Goal: Navigation & Orientation: Find specific page/section

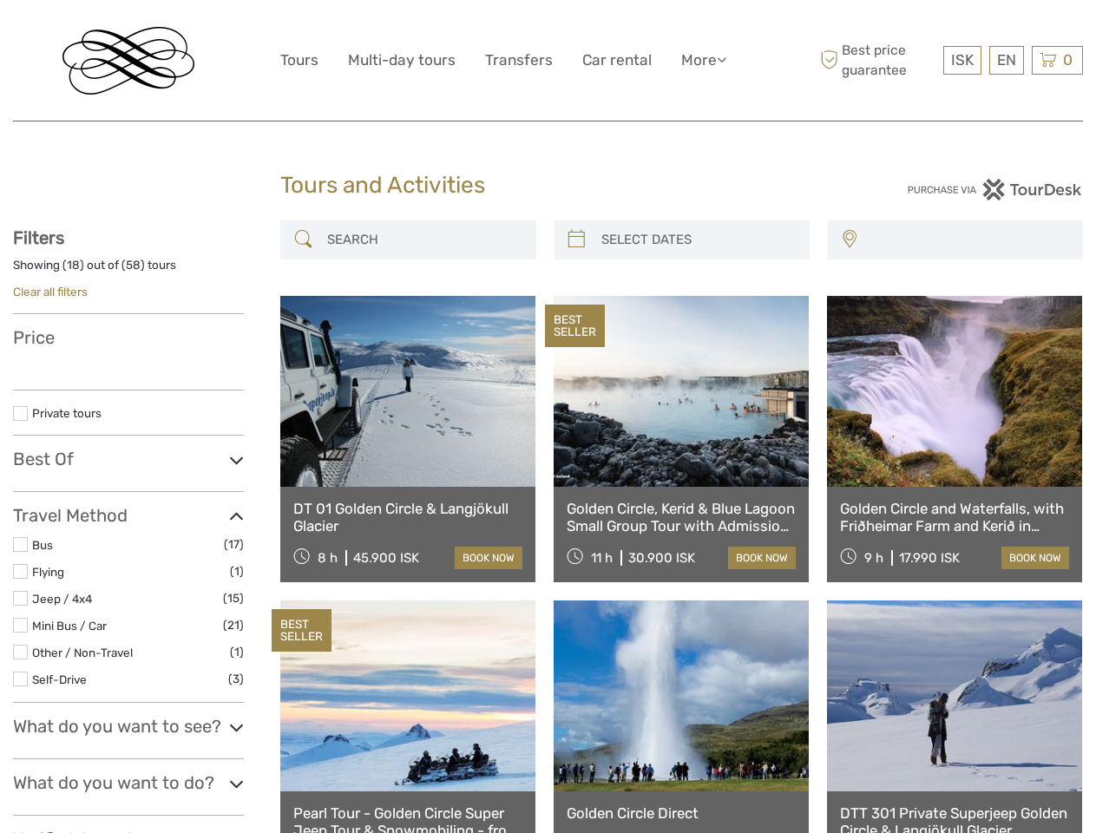
select select
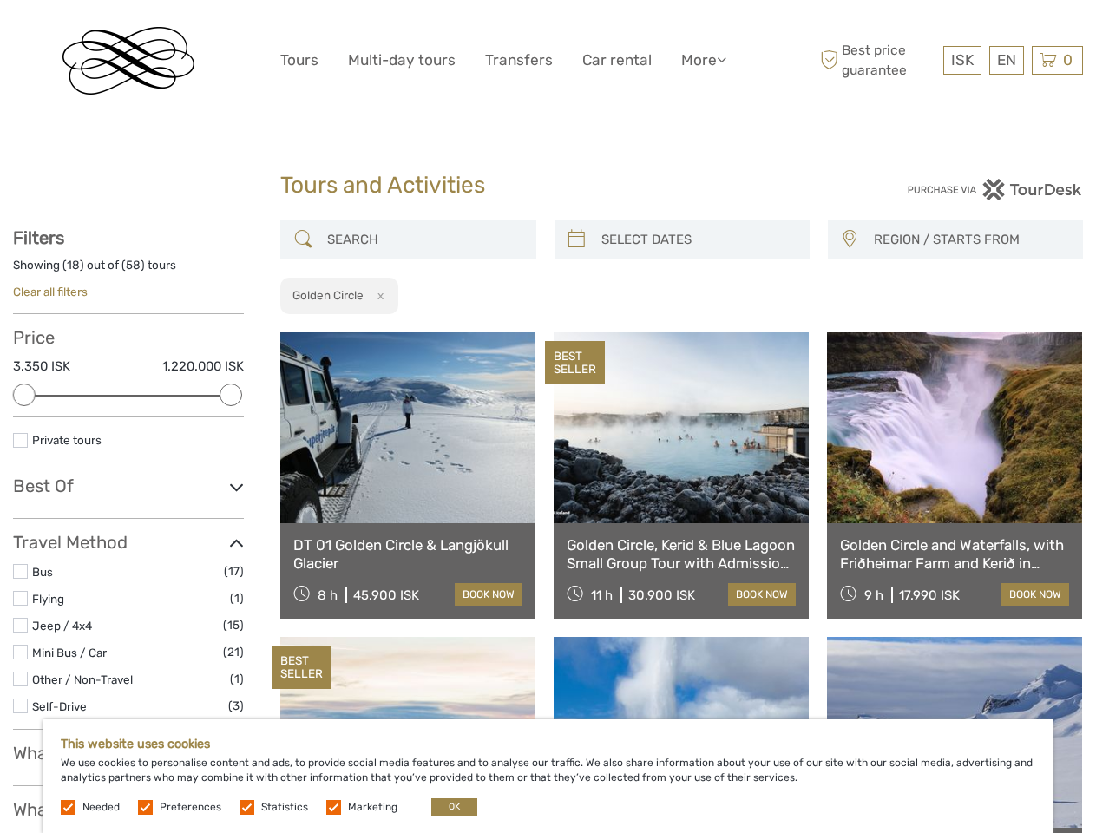
click at [702, 60] on link "More" at bounding box center [703, 60] width 45 height 25
click at [723, 59] on icon at bounding box center [721, 59] width 10 height 15
click at [961, 60] on span "ISK" at bounding box center [962, 59] width 23 height 17
click at [1005, 60] on div "EN English Español Deutsch" at bounding box center [1006, 60] width 35 height 29
click at [1056, 60] on div "0 Items Total 0 ISK Checkout The shopping cart is empty." at bounding box center [1056, 60] width 51 height 29
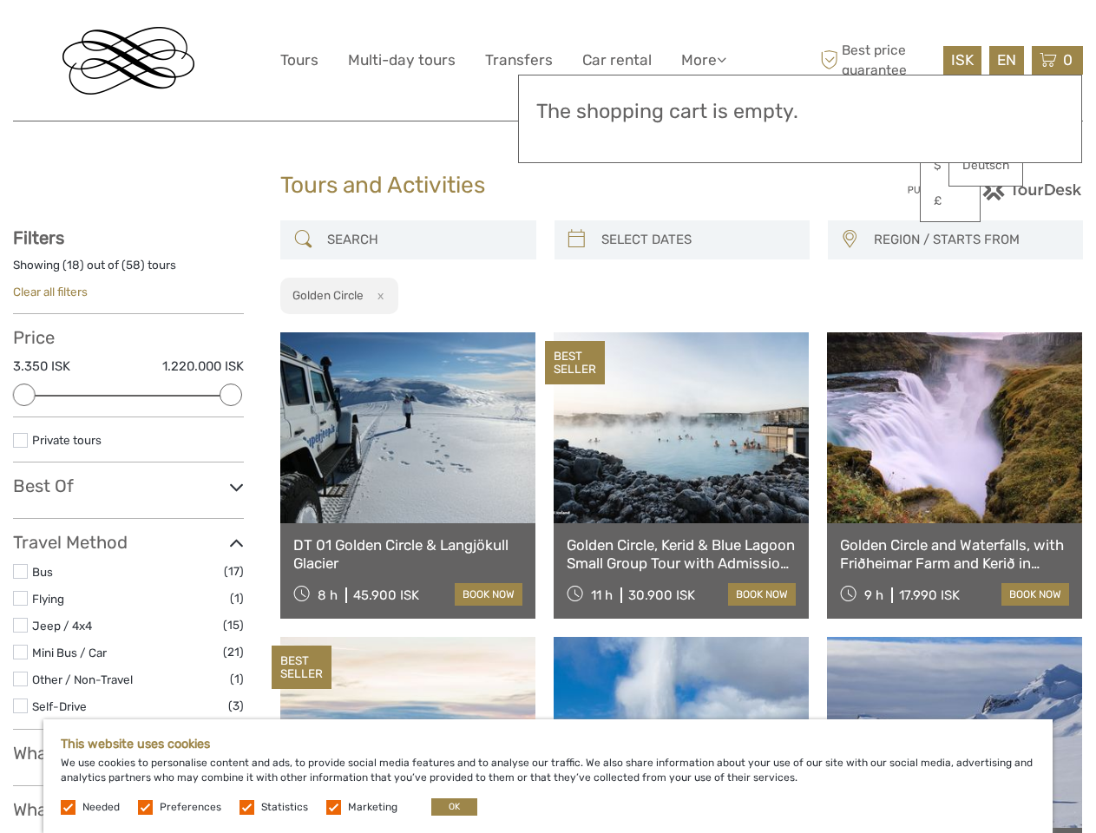
click at [24, 395] on div at bounding box center [24, 394] width 23 height 23
click at [231, 395] on div "Filters Showing ( 18 ) out of ( 58 ) tours Clear all filters Price 3.350 ISK 1.…" at bounding box center [128, 825] width 231 height 1197
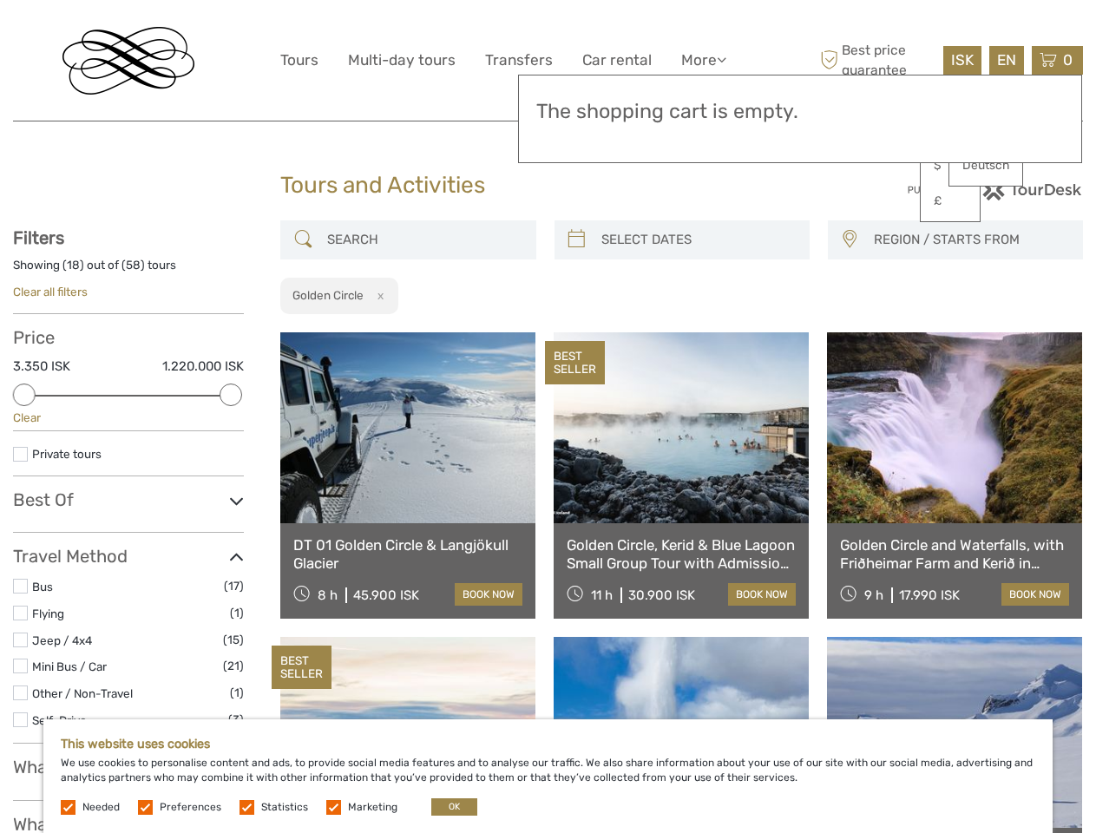
click at [576, 332] on link at bounding box center [680, 427] width 255 height 191
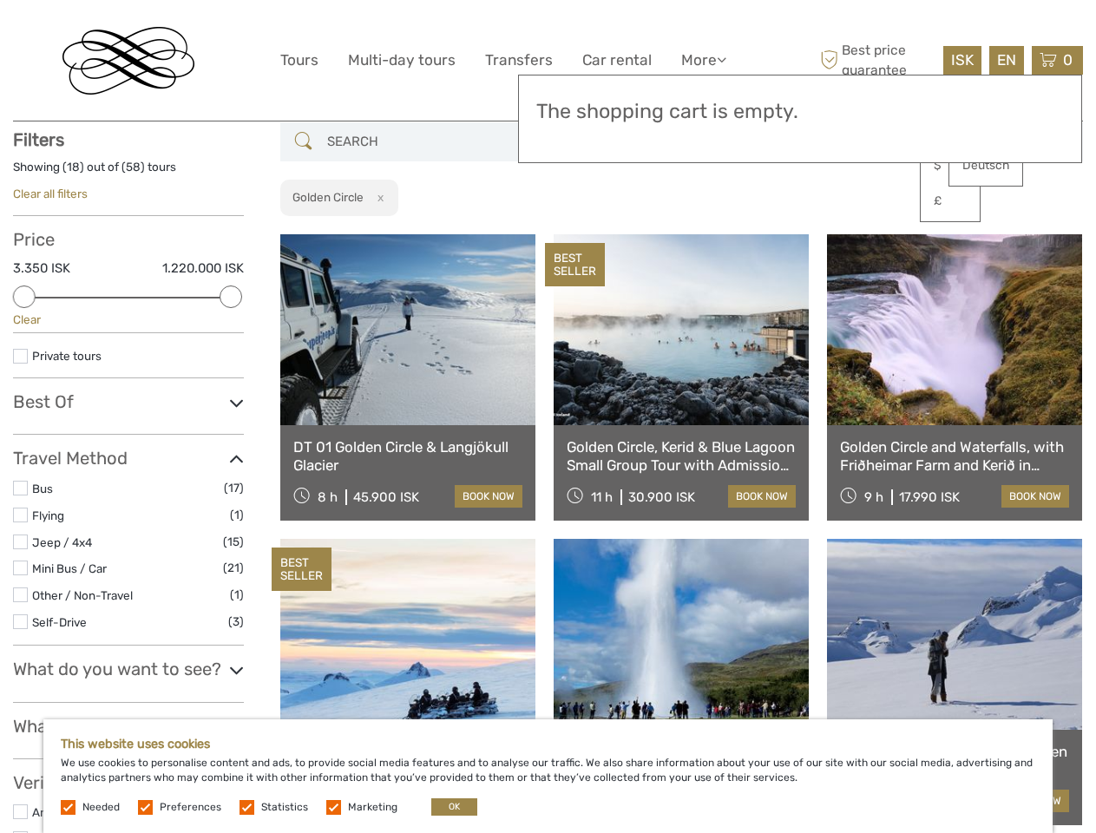
click at [697, 239] on link at bounding box center [680, 329] width 255 height 191
click at [848, 239] on link at bounding box center [954, 329] width 255 height 191
